Goal: Subscribe to service/newsletter

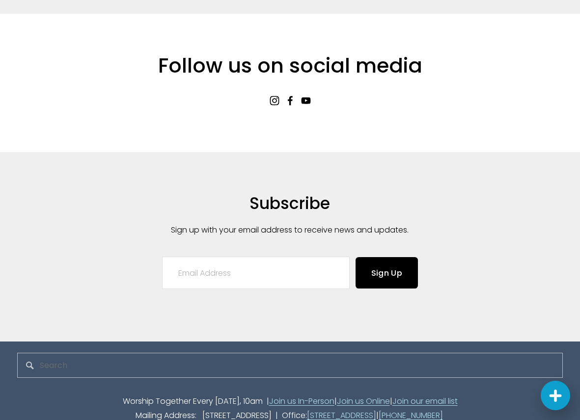
scroll to position [2038, 0]
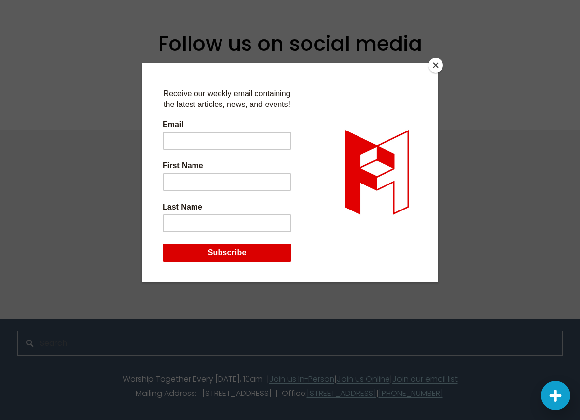
click at [437, 67] on button "Close" at bounding box center [435, 65] width 15 height 15
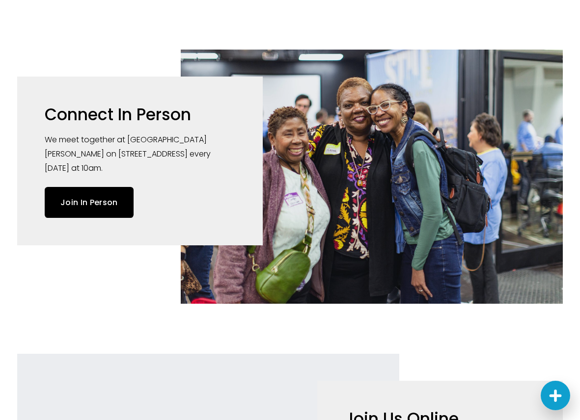
scroll to position [0, 0]
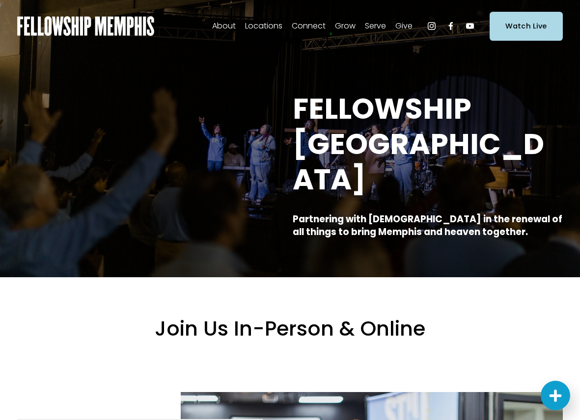
click at [0, 0] on span "Kids" at bounding box center [0, 0] width 0 height 0
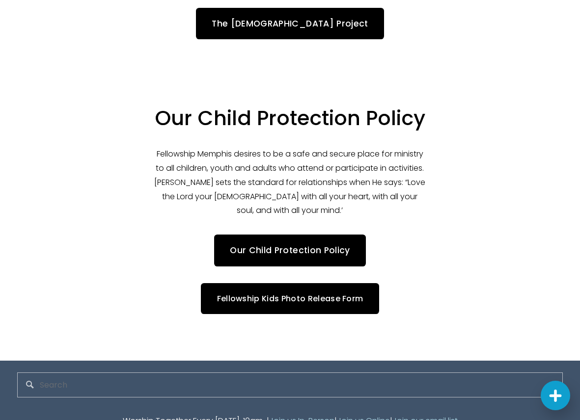
scroll to position [2074, 0]
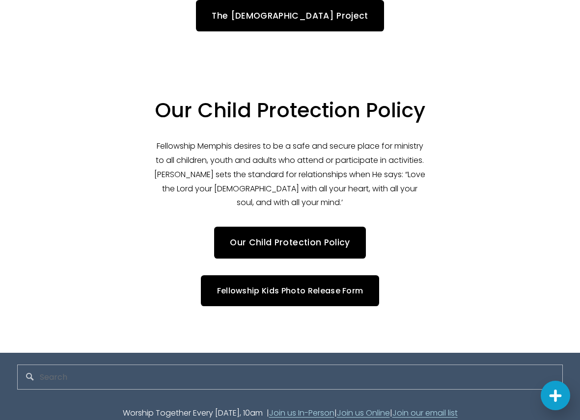
click at [424, 406] on link "Join our email list" at bounding box center [424, 413] width 65 height 14
